Goal: Information Seeking & Learning: Learn about a topic

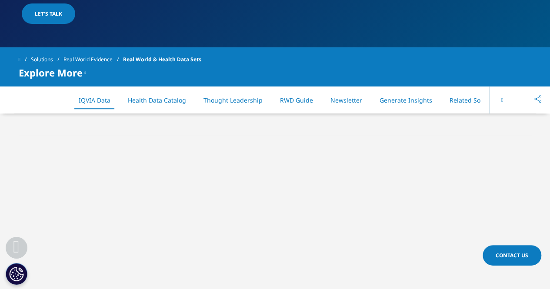
scroll to position [285, 0]
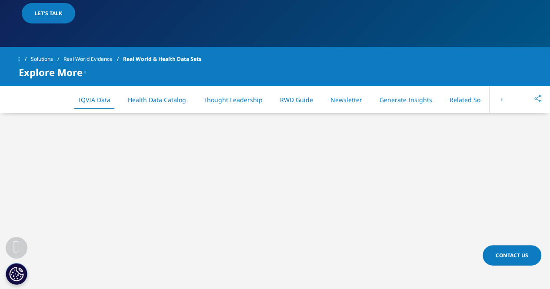
click at [502, 100] on icon at bounding box center [503, 99] width 2 height 5
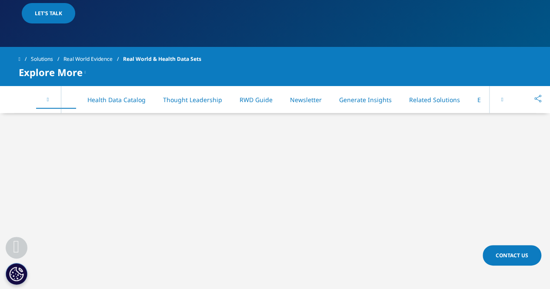
scroll to position [0, 44]
click at [507, 99] on button at bounding box center [502, 99] width 26 height 27
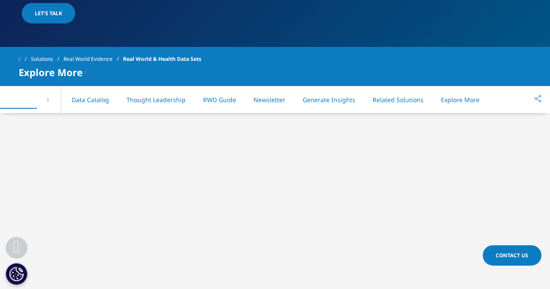
click at [506, 99] on div "On This Page IQVIA Data Health Data Catalog Thought Leadership RWD Guide Newsle…" at bounding box center [275, 99] width 513 height 27
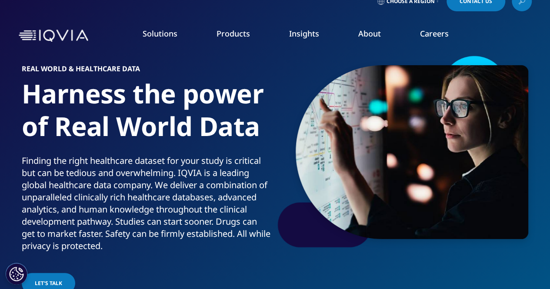
scroll to position [0, 0]
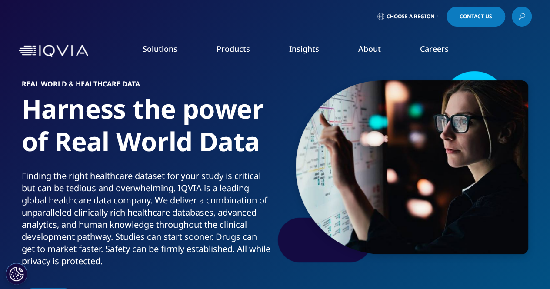
click at [434, 17] on link "Choose a Region" at bounding box center [408, 17] width 64 height 20
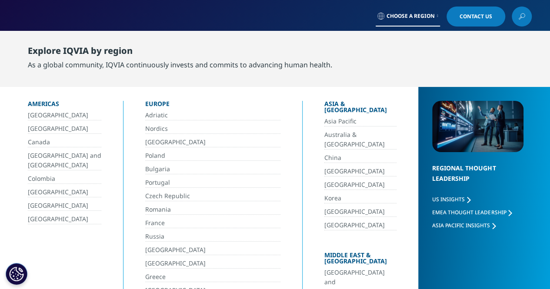
click at [278, 49] on div "Explore IQVIA by region" at bounding box center [180, 53] width 305 height 14
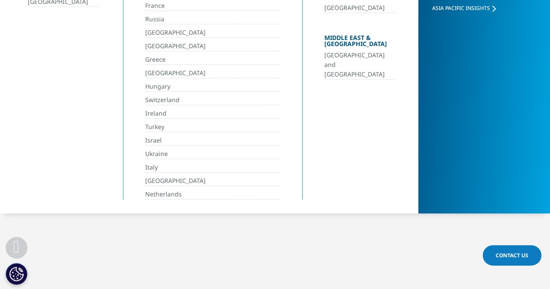
scroll to position [131, 0]
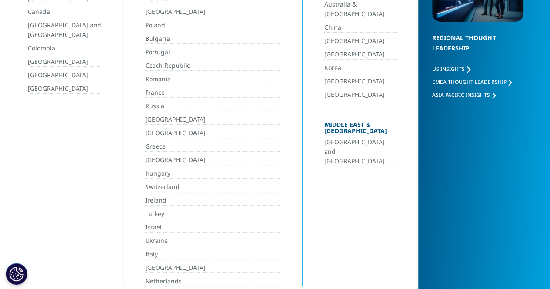
click at [326, 180] on section "Real World & Healthcare Data Harness the power of Real World Data Finding the r…" at bounding box center [275, 35] width 550 height 332
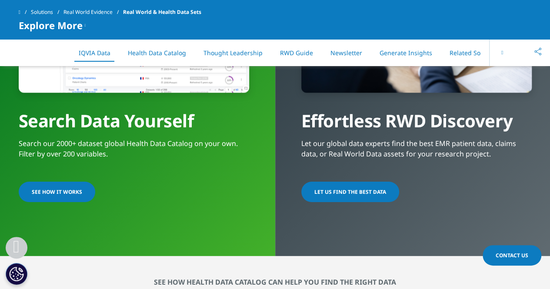
scroll to position [740, 0]
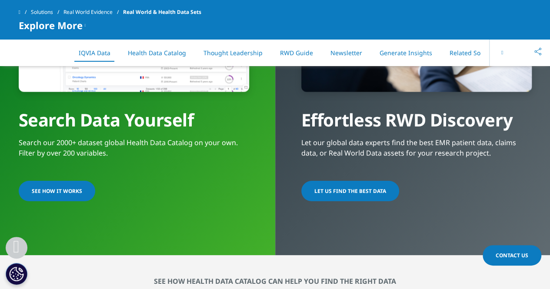
click at [451, 194] on div "LET US FIND THE BEST DATA​" at bounding box center [416, 192] width 231 height 22
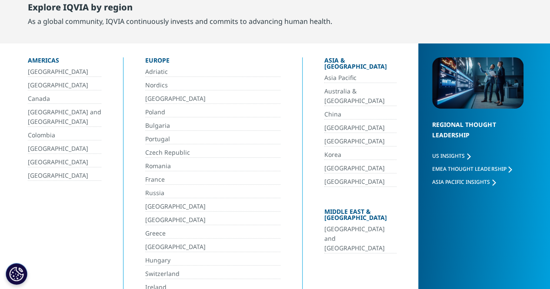
scroll to position [0, 0]
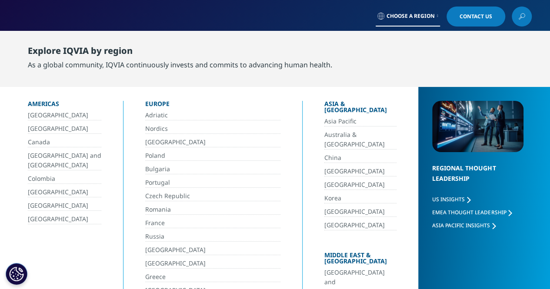
click at [438, 23] on link "Choose a Region" at bounding box center [408, 17] width 64 height 20
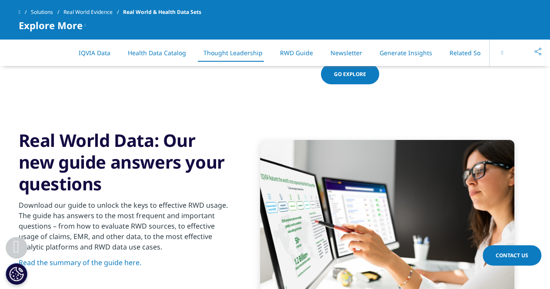
scroll to position [1436, 0]
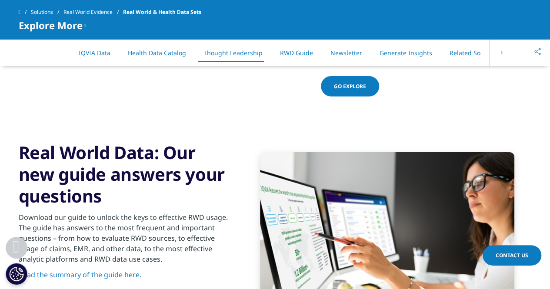
click at [504, 57] on button at bounding box center [502, 52] width 26 height 27
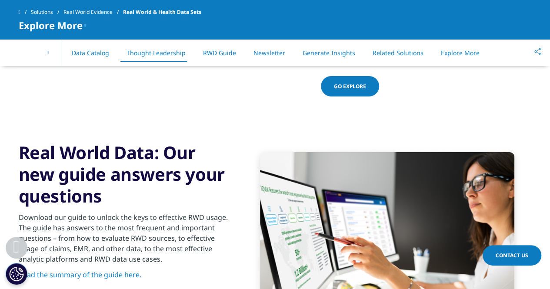
click at [504, 57] on div "On This Page IQVIA Data Health Data Catalog Thought Leadership RWD Guide Newsle…" at bounding box center [275, 52] width 513 height 27
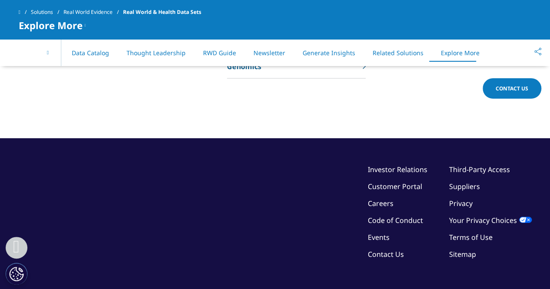
scroll to position [2852, 0]
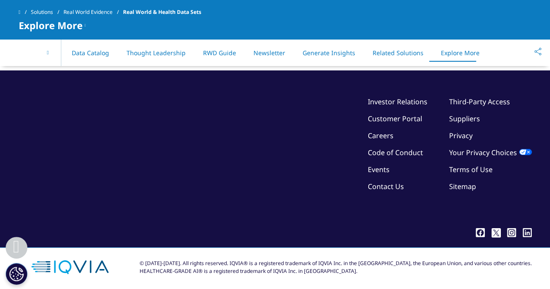
click at [395, 101] on link "Investor Relations" at bounding box center [398, 102] width 60 height 10
